Goal: Task Accomplishment & Management: Use online tool/utility

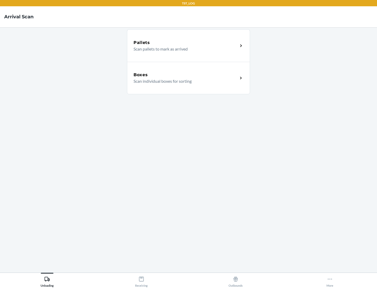
click at [186, 75] on div "Boxes" at bounding box center [186, 75] width 105 height 6
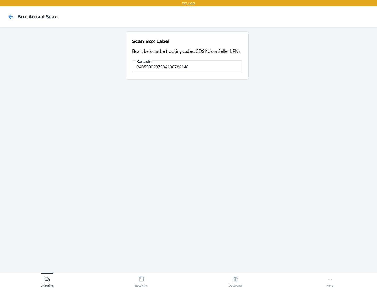
type input "9405500207584108782148"
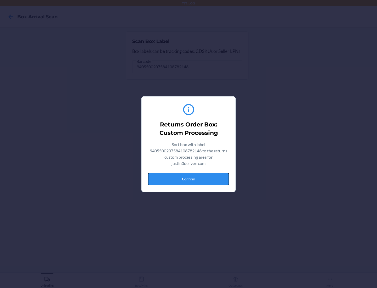
click at [189, 179] on button "Confirm" at bounding box center [188, 179] width 81 height 13
